Goal: Navigation & Orientation: Understand site structure

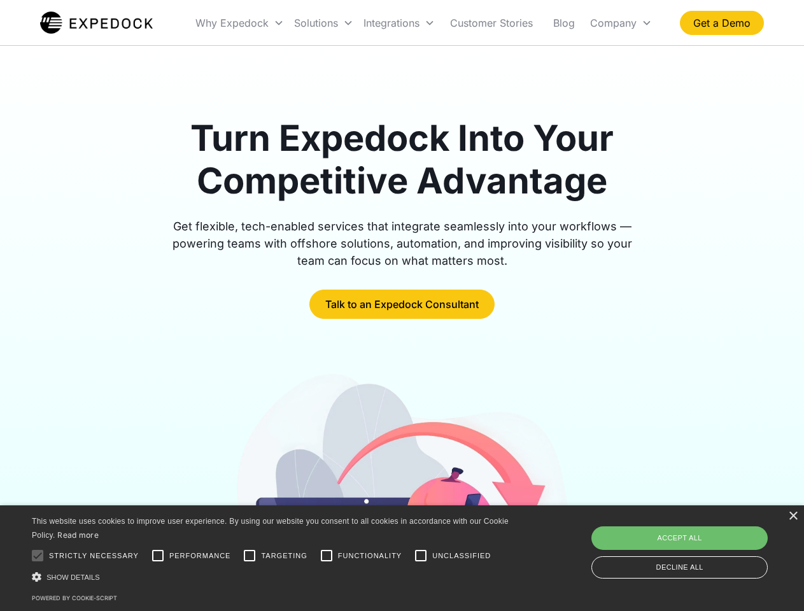
click at [424, 23] on div "Integrations" at bounding box center [398, 22] width 81 height 43
click at [240, 23] on div "Why Expedock" at bounding box center [231, 23] width 73 height 13
click at [323, 23] on div "Solutions" at bounding box center [316, 23] width 44 height 13
click at [399, 23] on div "Integrations" at bounding box center [391, 23] width 56 height 13
click at [621, 23] on div "Company" at bounding box center [613, 23] width 46 height 13
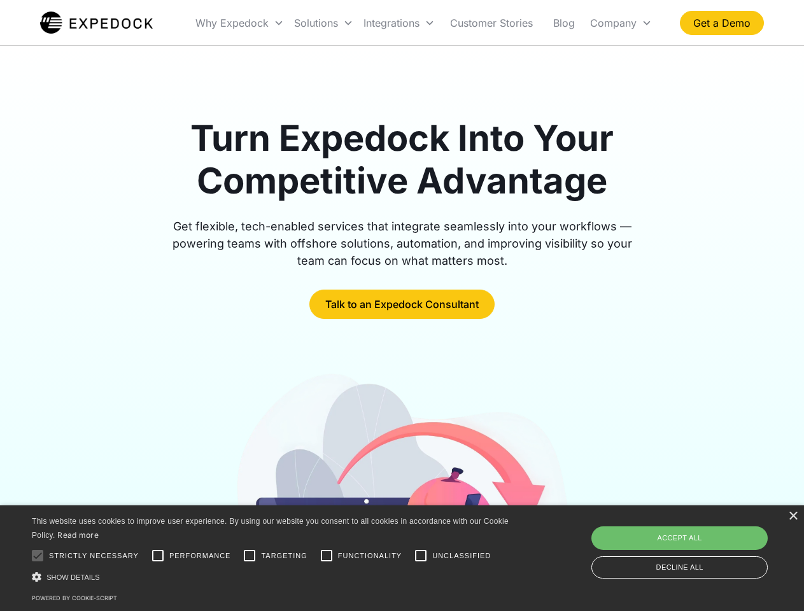
click at [38, 556] on div at bounding box center [37, 555] width 25 height 25
click at [158, 556] on input "Performance" at bounding box center [157, 555] width 25 height 25
checkbox input "true"
click at [249, 556] on input "Targeting" at bounding box center [249, 555] width 25 height 25
checkbox input "true"
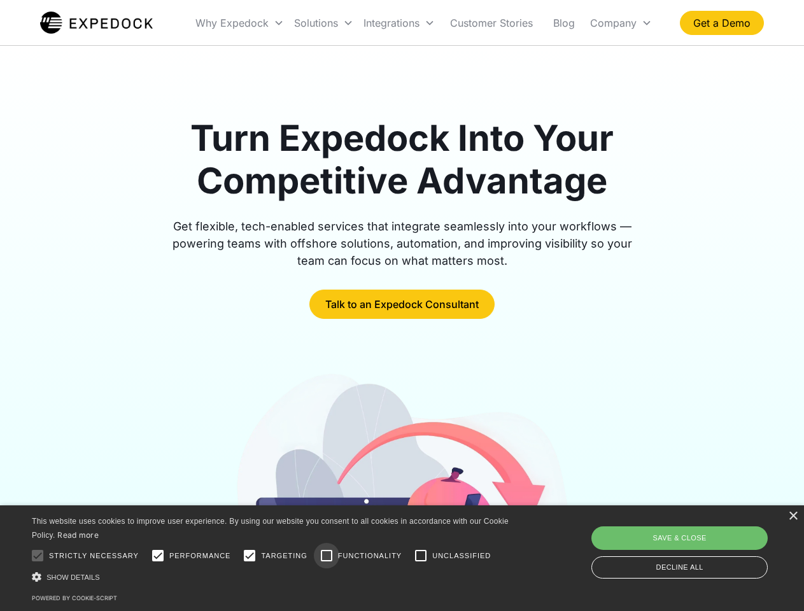
click at [327, 556] on input "Functionality" at bounding box center [326, 555] width 25 height 25
checkbox input "true"
click at [421, 556] on input "Unclassified" at bounding box center [420, 555] width 25 height 25
checkbox input "true"
